Goal: Use online tool/utility

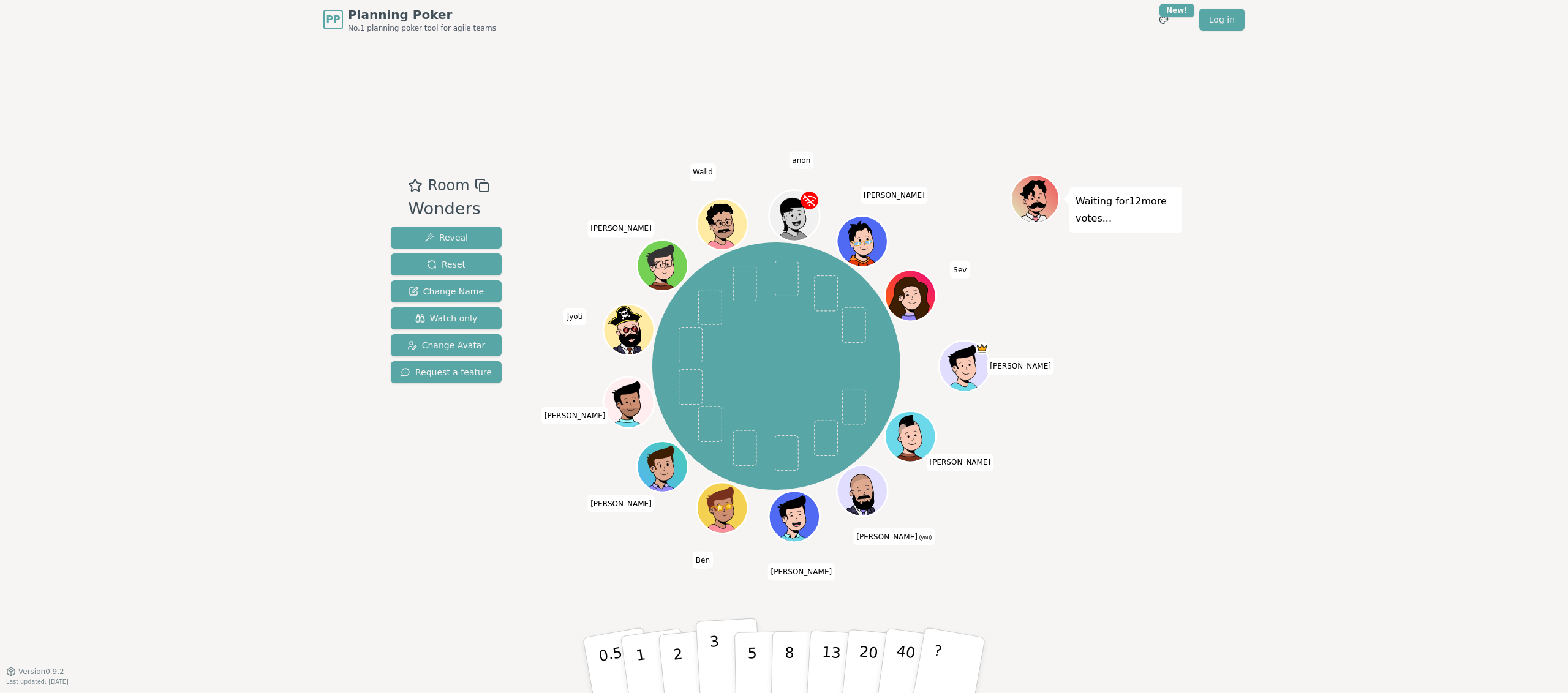
click at [711, 659] on p "3" at bounding box center [716, 666] width 14 height 67
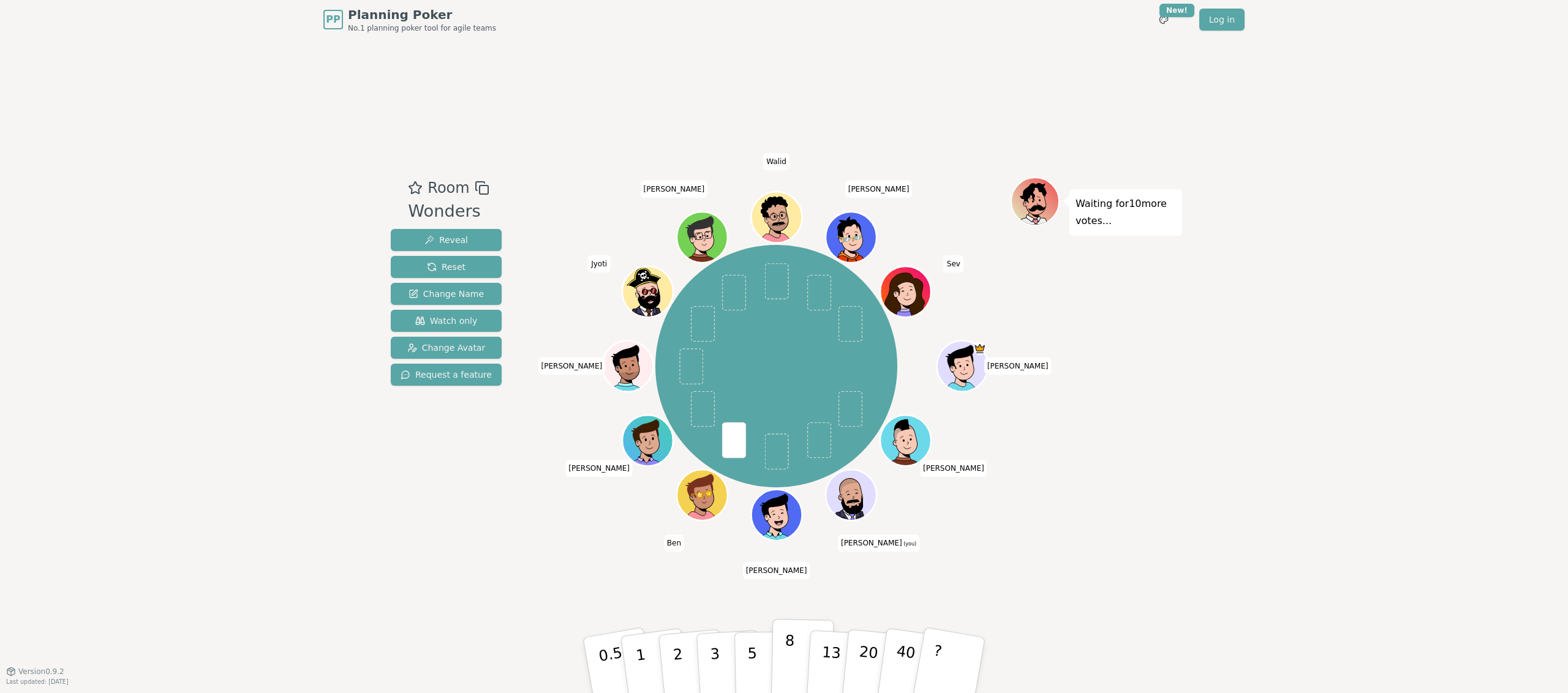
click at [798, 652] on button "8" at bounding box center [802, 665] width 63 height 93
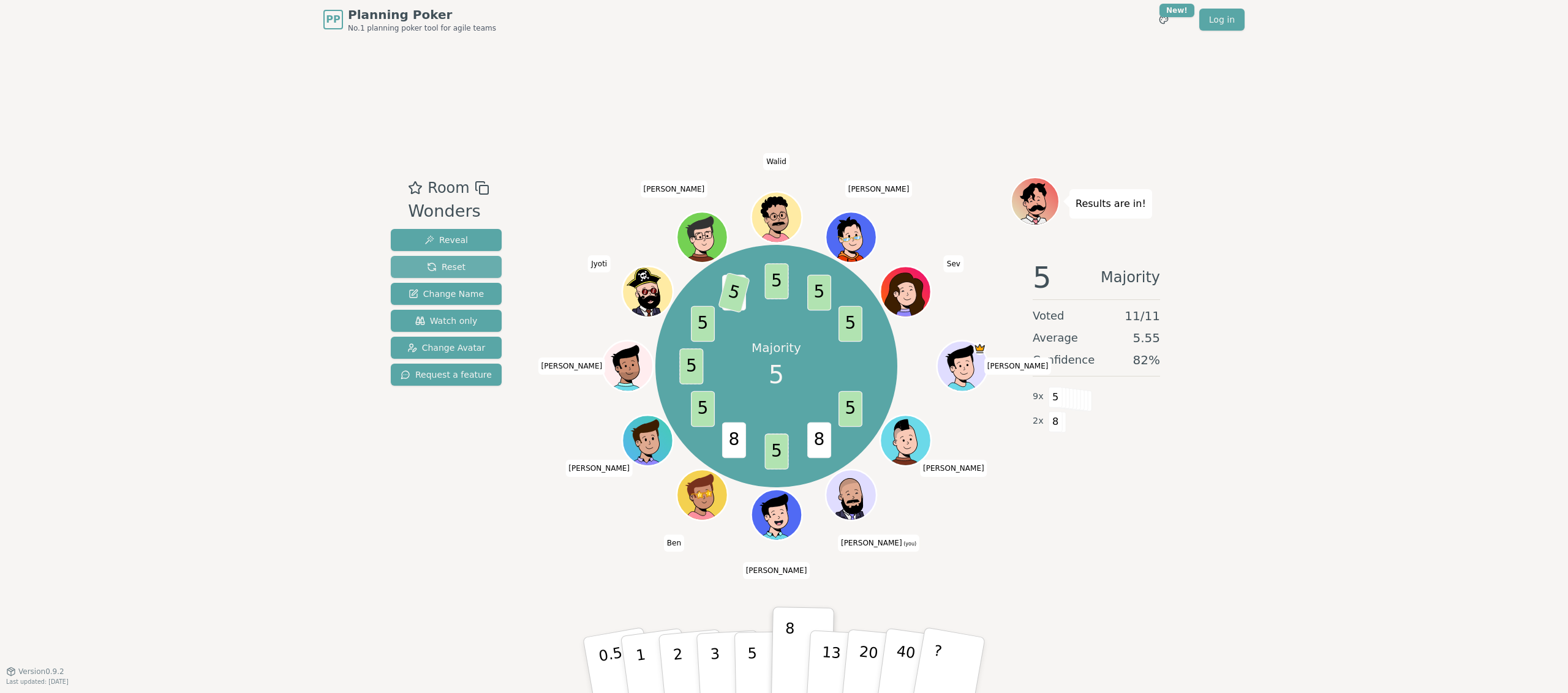
click at [472, 265] on button "Reset" at bounding box center [446, 267] width 111 height 22
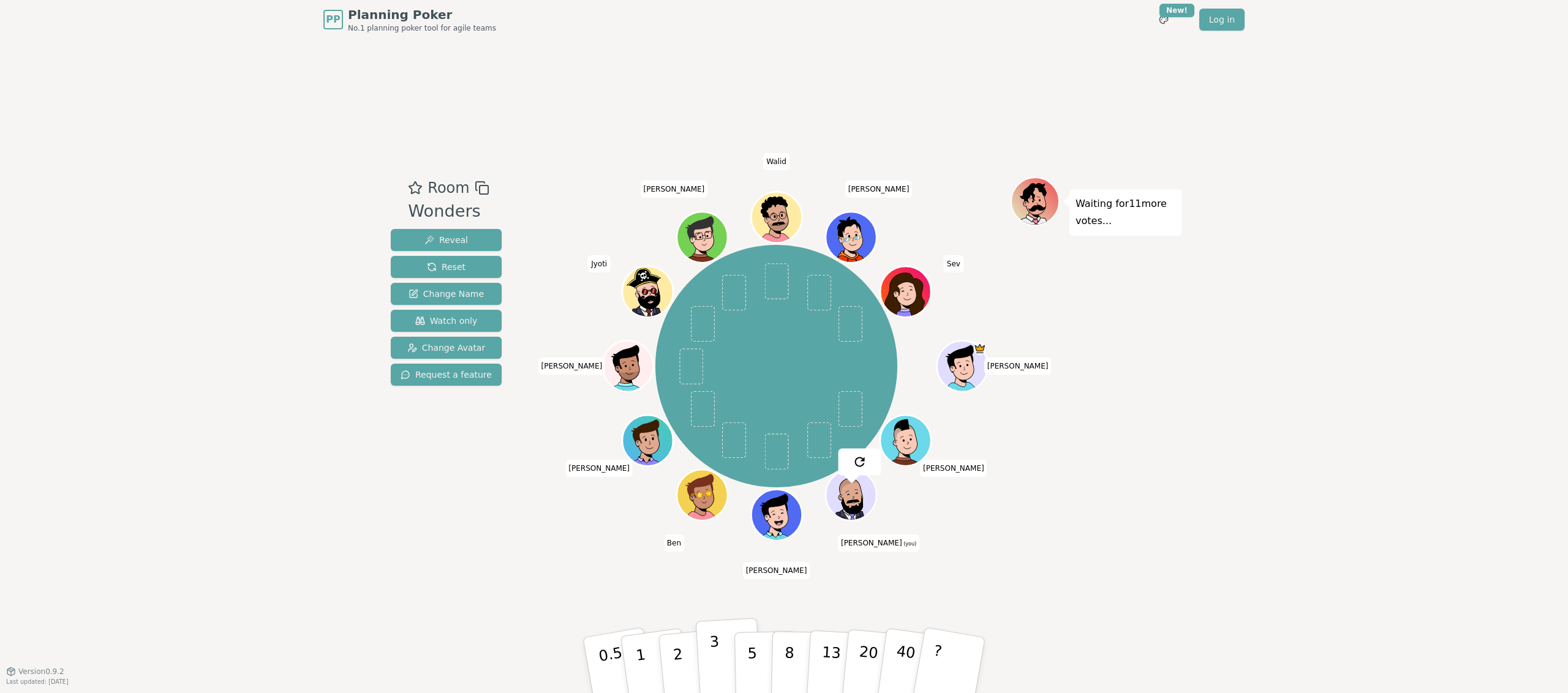
click at [719, 655] on button "3" at bounding box center [729, 666] width 67 height 96
click at [705, 658] on button "3" at bounding box center [729, 666] width 67 height 96
click at [744, 659] on button "5" at bounding box center [766, 665] width 63 height 93
click at [718, 660] on p "3" at bounding box center [716, 666] width 14 height 67
click at [1093, 421] on div "Waiting for 10 more votes..." at bounding box center [1096, 354] width 172 height 356
